Goal: Task Accomplishment & Management: Use online tool/utility

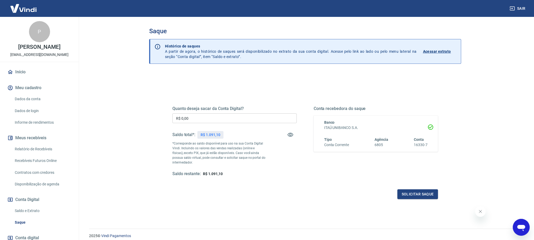
click at [227, 118] on input "R$ 0,00" at bounding box center [234, 118] width 124 height 10
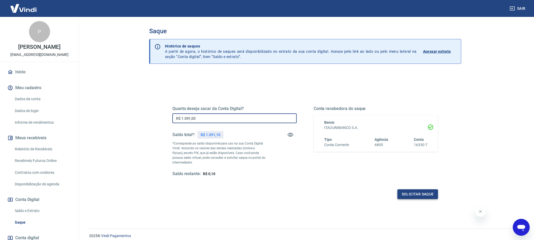
type input "R$ 1.091,00"
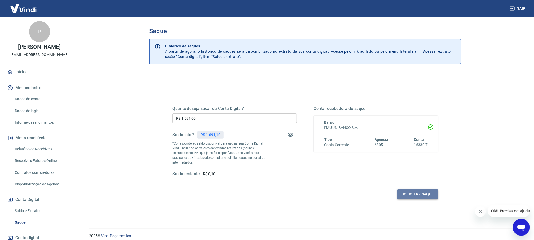
click at [425, 198] on button "Solicitar saque" at bounding box center [418, 194] width 41 height 10
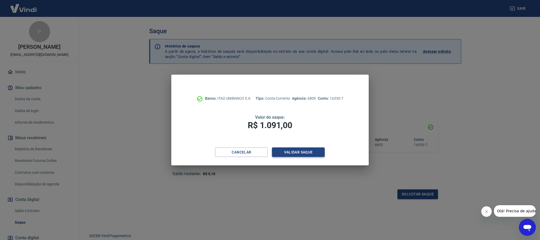
click at [296, 153] on button "Validar saque" at bounding box center [298, 152] width 53 height 10
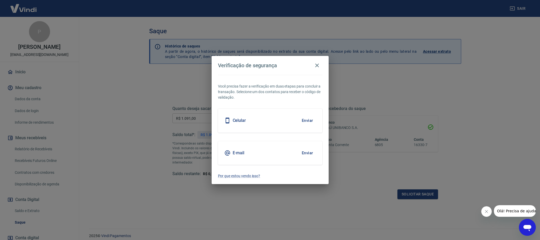
click at [306, 119] on button "Enviar" at bounding box center [307, 120] width 17 height 11
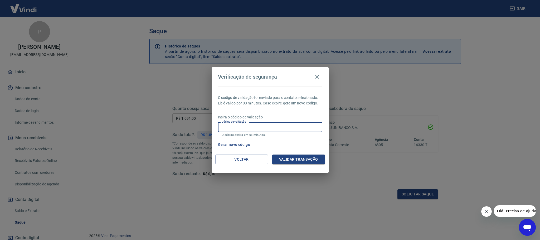
click at [263, 126] on input "Código de validação" at bounding box center [270, 127] width 104 height 10
type input "583074"
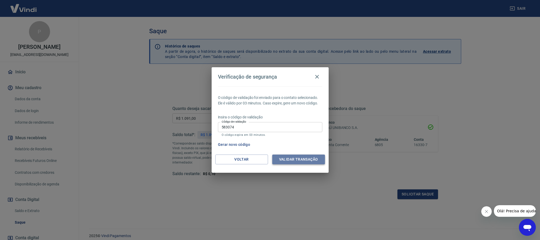
click at [285, 161] on button "Validar transação" at bounding box center [298, 160] width 53 height 10
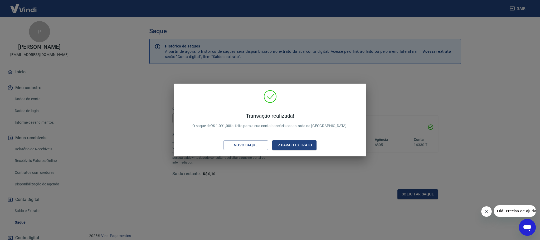
click at [108, 66] on div "Transação realizada! O saque de R$ 1.091,00 foi feito para a sua conta bancária…" at bounding box center [270, 120] width 540 height 240
